Goal: Task Accomplishment & Management: Manage account settings

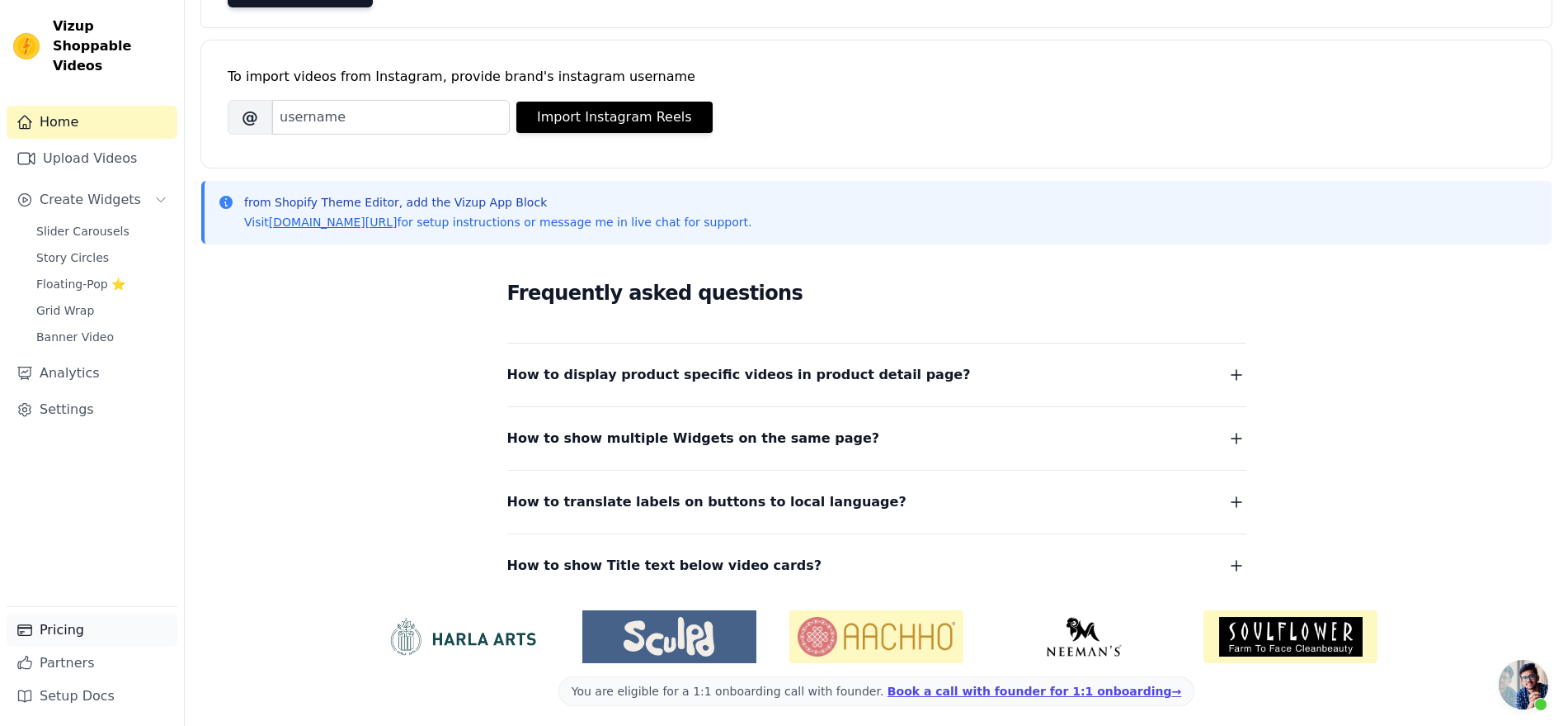
scroll to position [206, 0]
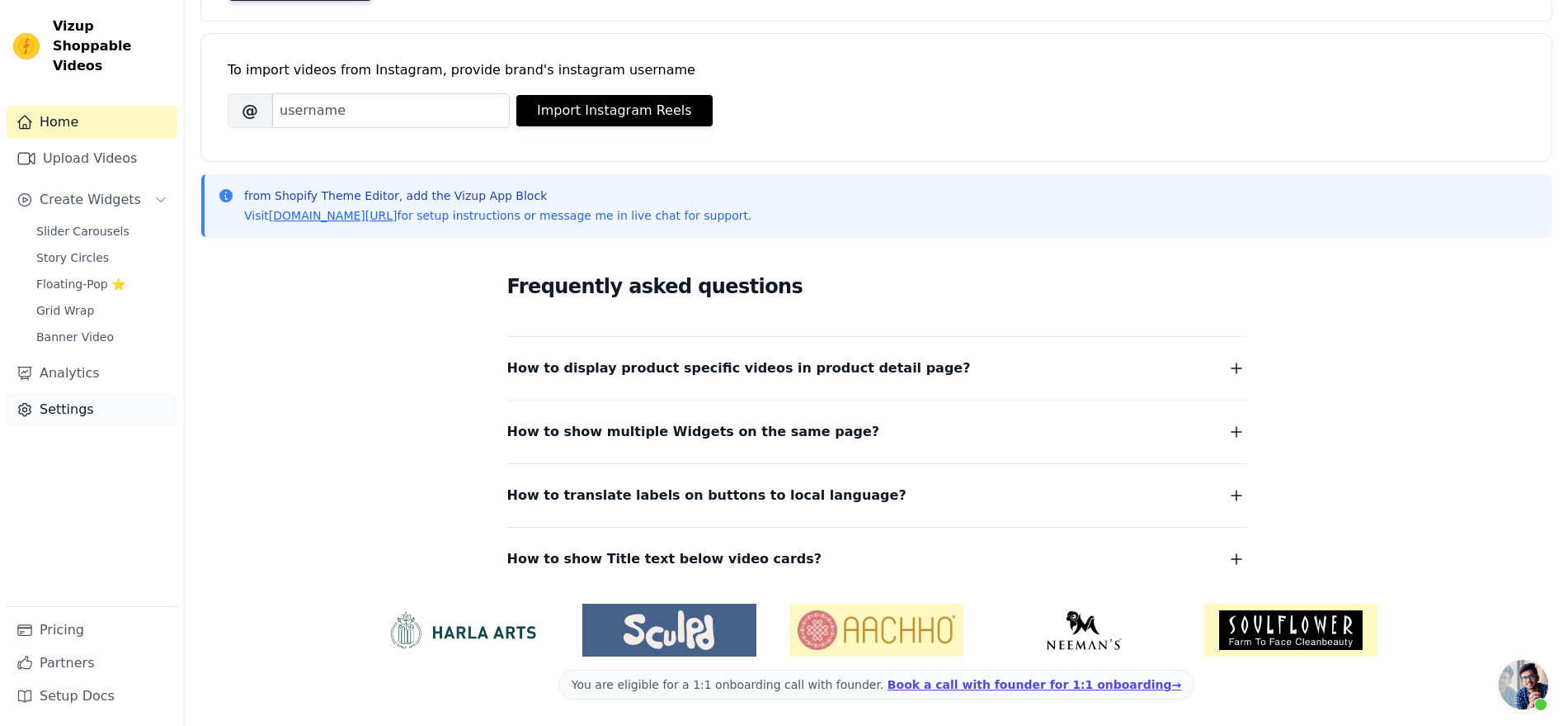
click at [84, 426] on link "Settings" at bounding box center [92, 409] width 171 height 33
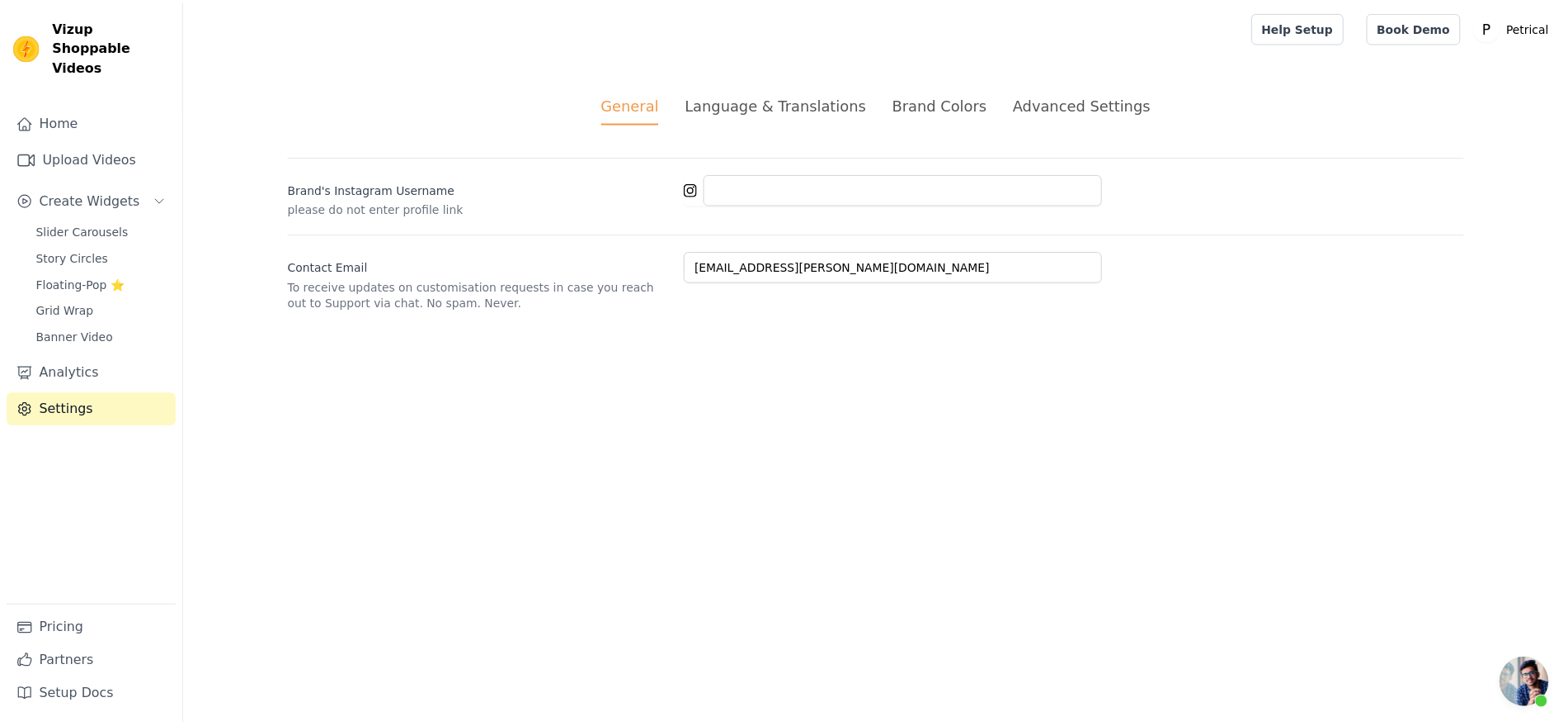
scroll to position [3983, 0]
click at [71, 614] on link "Pricing" at bounding box center [92, 630] width 171 height 33
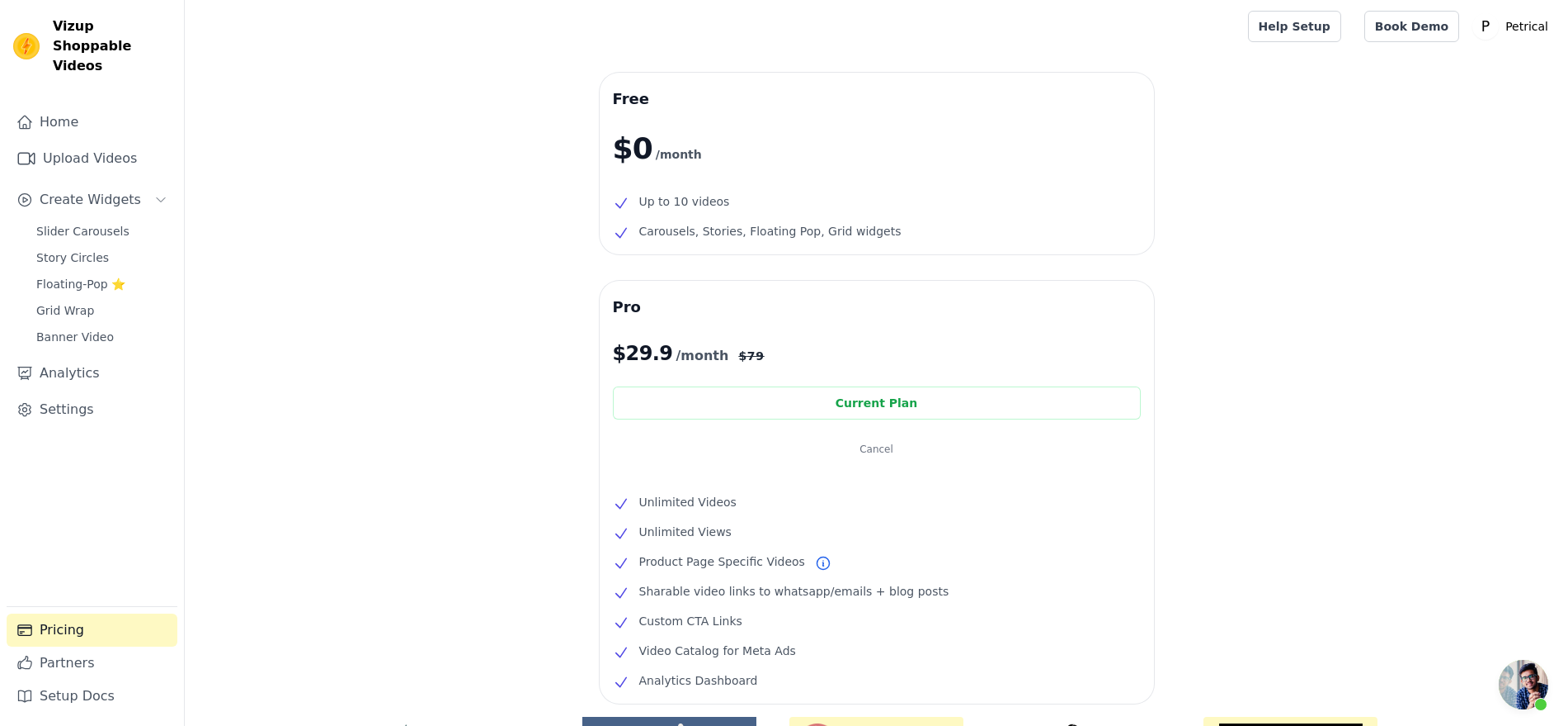
scroll to position [103, 0]
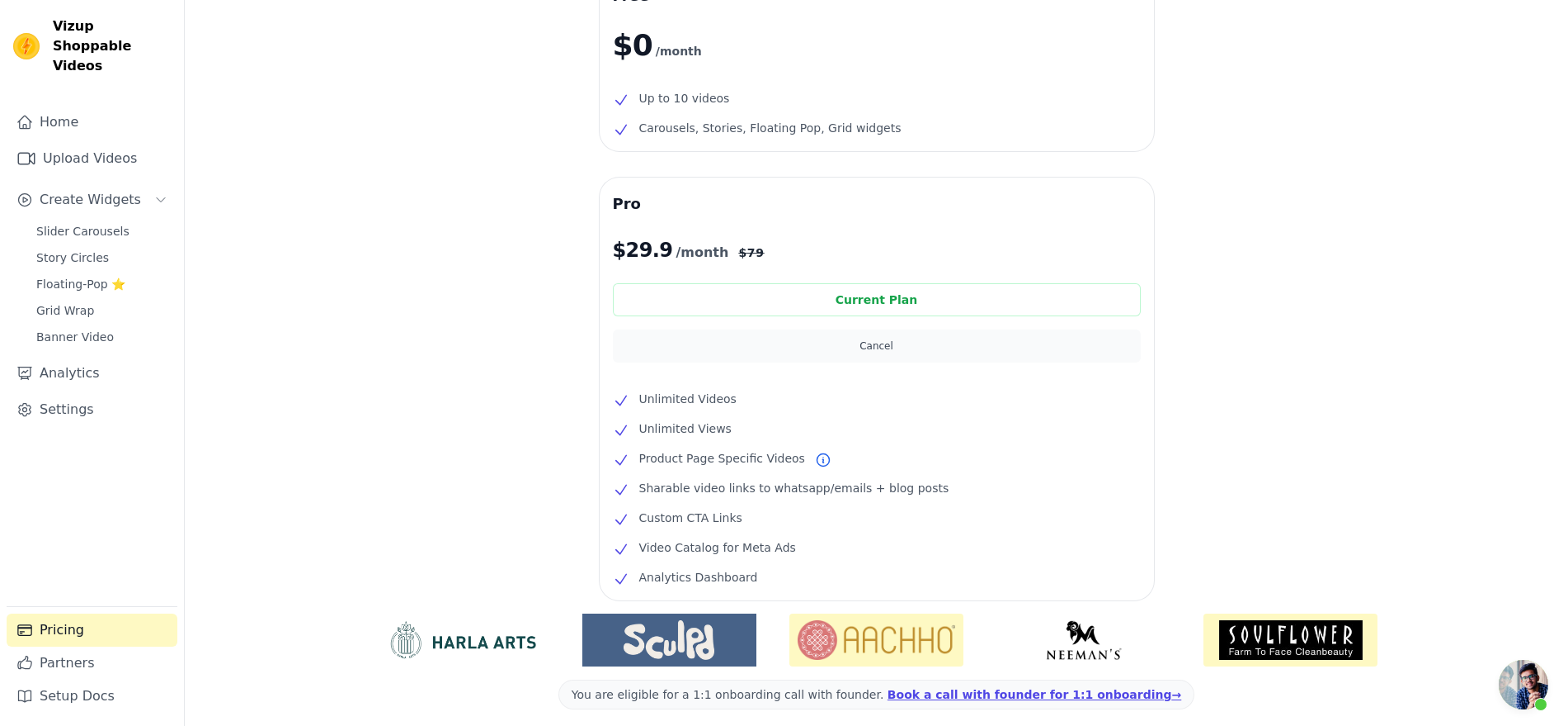
click at [889, 363] on button "Cancel" at bounding box center [877, 345] width 528 height 33
